Goal: Information Seeking & Learning: Learn about a topic

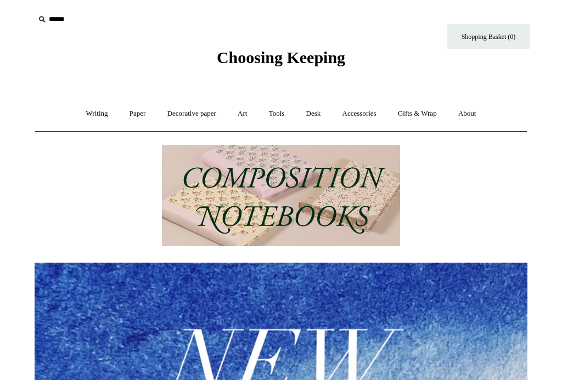
click at [87, 109] on link "Writing +" at bounding box center [97, 113] width 42 height 29
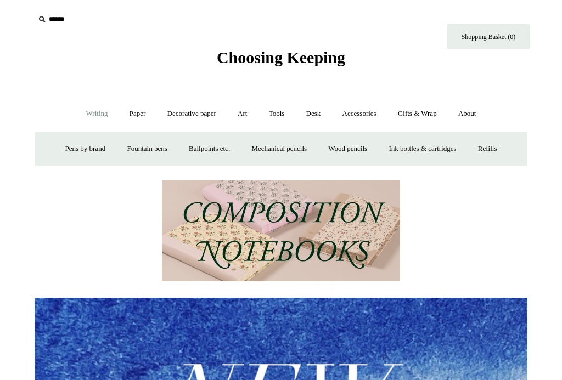
click at [141, 145] on link "Fountain pens +" at bounding box center [147, 148] width 60 height 29
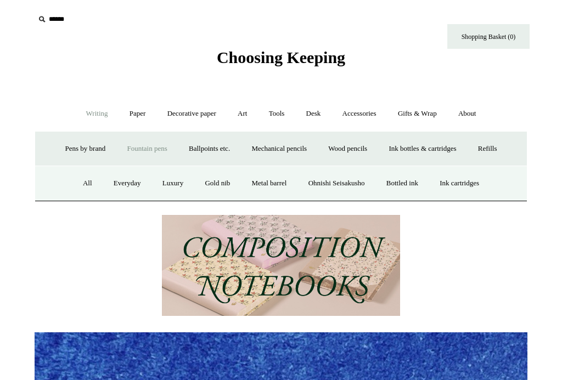
click at [73, 180] on link "All" at bounding box center [87, 183] width 29 height 29
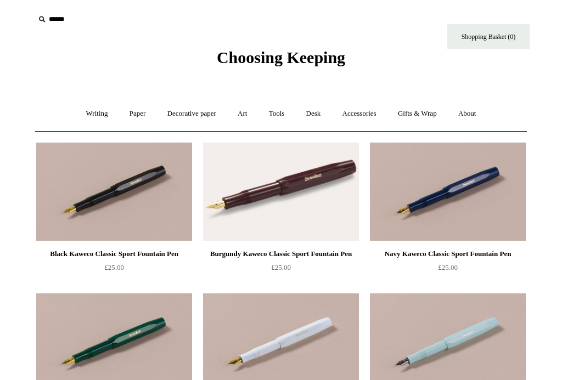
click at [481, 111] on link "About +" at bounding box center [467, 113] width 38 height 29
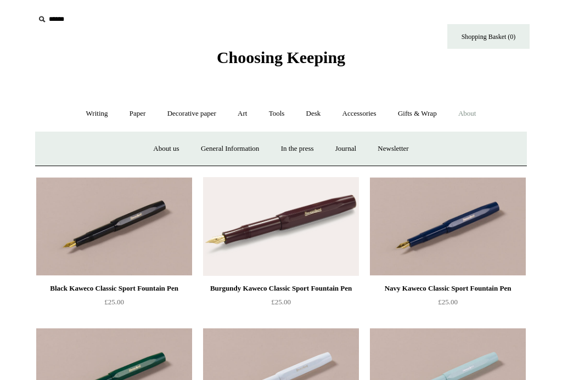
click at [161, 149] on link "About us" at bounding box center [166, 148] width 46 height 29
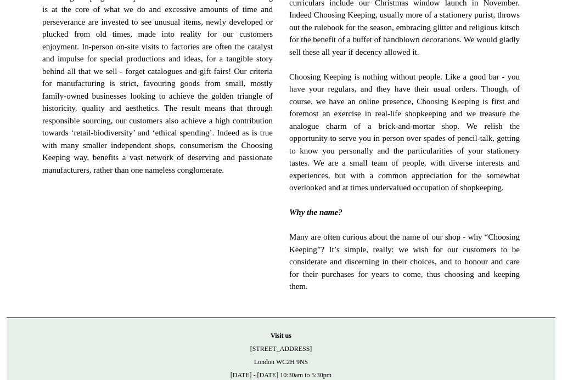
scroll to position [767, 0]
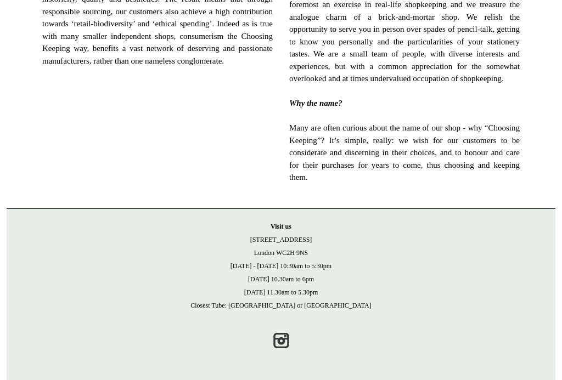
click at [286, 257] on p "Visit [GEOGRAPHIC_DATA][STREET_ADDRESS] [DATE] - [DATE] 10:30am to 5:30pm [DATE…" at bounding box center [281, 266] width 527 height 92
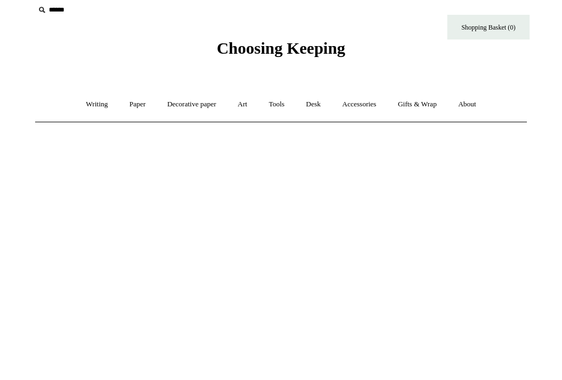
scroll to position [0, 0]
